Goal: Task Accomplishment & Management: Manage account settings

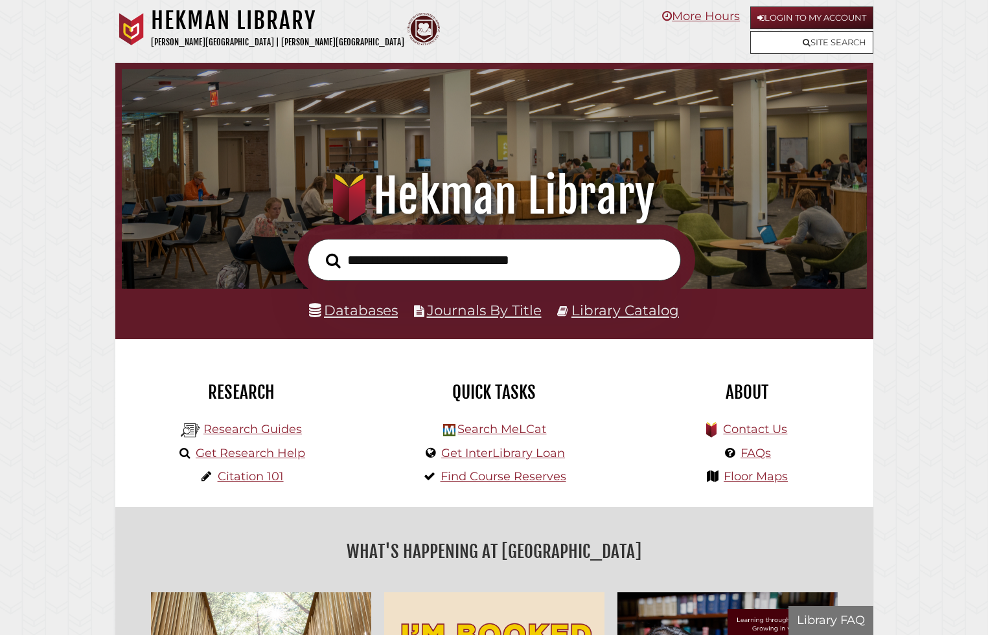
scroll to position [246, 738]
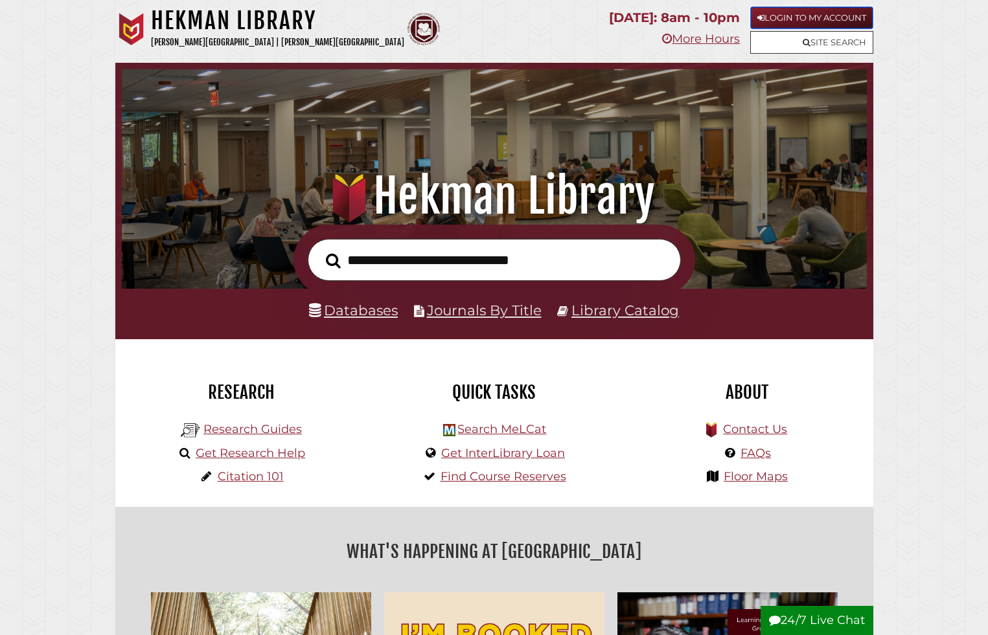
click at [847, 21] on link "Login to My Account" at bounding box center [811, 17] width 123 height 23
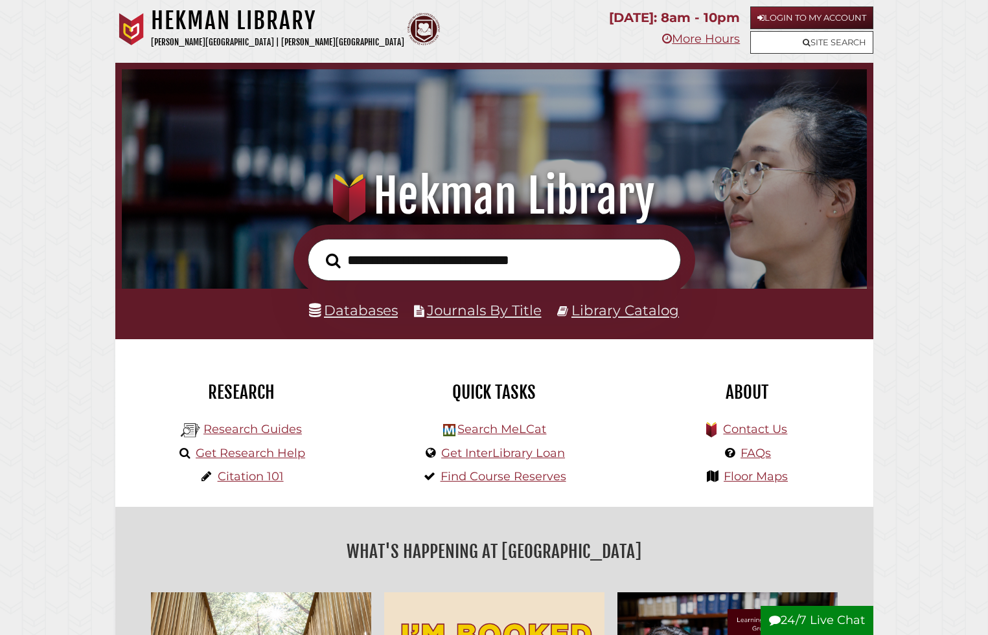
click at [777, 29] on div "Login to My Account Site Search" at bounding box center [811, 31] width 123 height 50
click at [775, 25] on link "Login to My Account" at bounding box center [811, 17] width 123 height 23
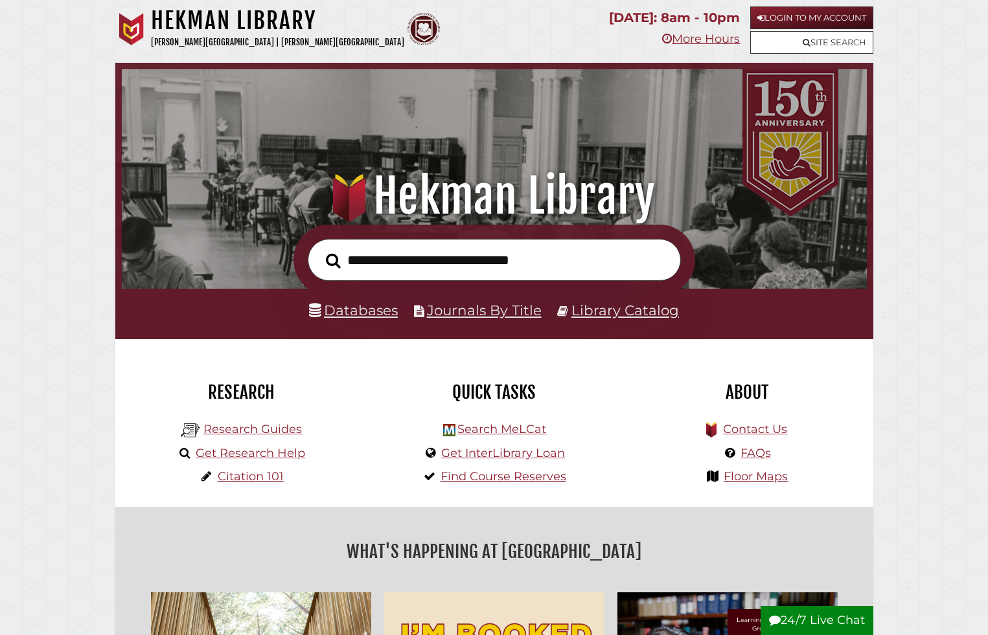
scroll to position [246, 738]
